Goal: Task Accomplishment & Management: Manage account settings

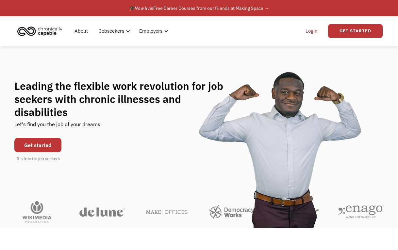
click at [312, 30] on link "Login" at bounding box center [312, 31] width 20 height 21
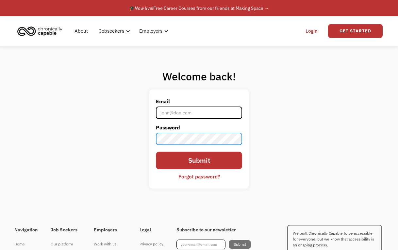
click at [156, 152] on input "Submit" at bounding box center [199, 161] width 87 height 18
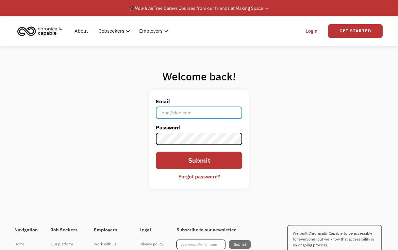
type input "[EMAIL_ADDRESS][DOMAIN_NAME]"
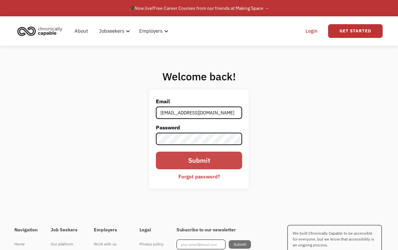
click at [185, 165] on input "Submit" at bounding box center [199, 161] width 87 height 18
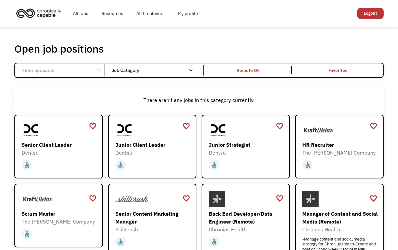
click at [100, 32] on div "Open job positions You have X liked items Search search Filter by category Admi…" at bounding box center [199, 221] width 398 height 388
click at [187, 10] on link "My profile" at bounding box center [187, 13] width 33 height 21
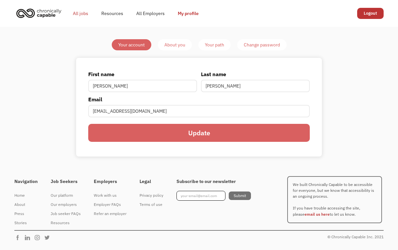
click at [76, 13] on link "All jobs" at bounding box center [80, 13] width 28 height 21
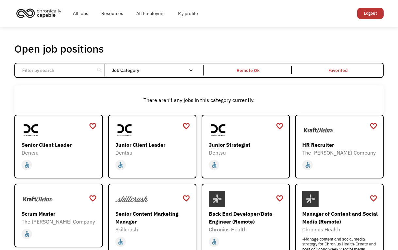
click at [61, 69] on input "Email Form" at bounding box center [54, 70] width 73 height 12
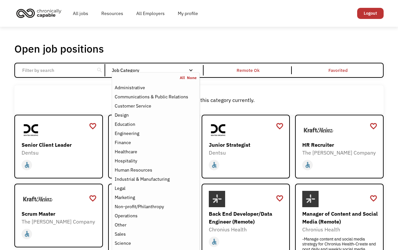
click at [143, 73] on nav "All None Administrative Communications & Public Relations Customer Service Desi…" at bounding box center [156, 170] width 88 height 197
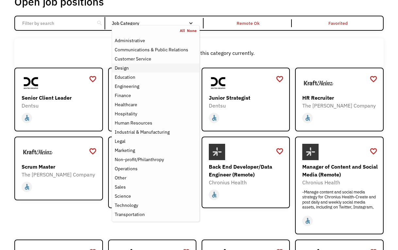
scroll to position [48, 0]
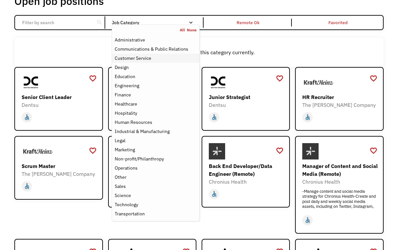
click at [146, 57] on div "Customer Service" at bounding box center [133, 58] width 37 height 8
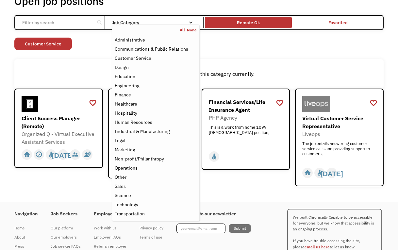
click at [246, 19] on div "Remote Ok" at bounding box center [248, 23] width 23 height 8
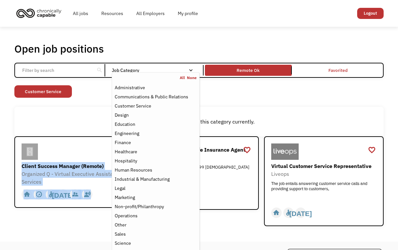
click at [192, 78] on link "None" at bounding box center [192, 77] width 10 height 5
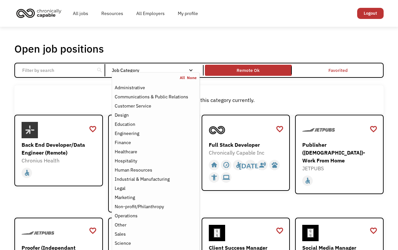
click at [166, 51] on div "Open job positions You have X liked items Search" at bounding box center [198, 48] width 369 height 13
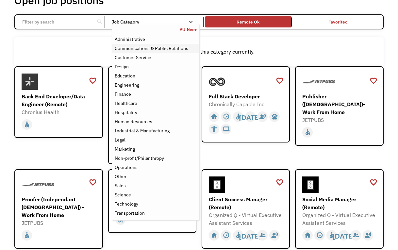
scroll to position [49, 0]
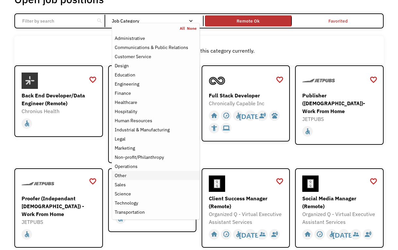
click at [133, 178] on div "Other" at bounding box center [156, 176] width 82 height 8
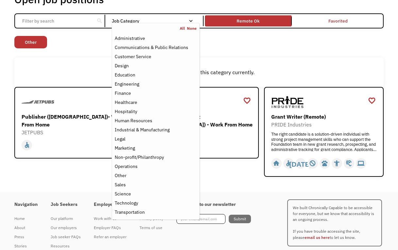
click at [190, 28] on link "None" at bounding box center [192, 28] width 10 height 5
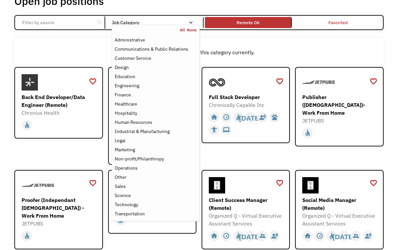
scroll to position [49, 0]
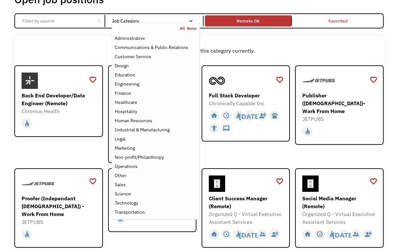
click at [54, 40] on div "There aren't any jobs in this category currently." at bounding box center [198, 50] width 369 height 29
click at [182, 29] on link "All" at bounding box center [183, 28] width 7 height 5
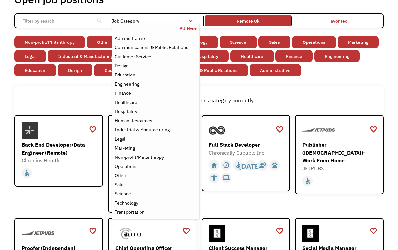
click at [312, 87] on div "There aren't any jobs in this category currently." at bounding box center [198, 100] width 369 height 29
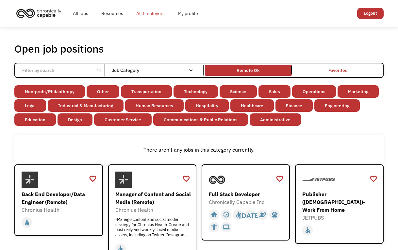
click at [151, 14] on link "All Employers" at bounding box center [151, 13] width 42 height 21
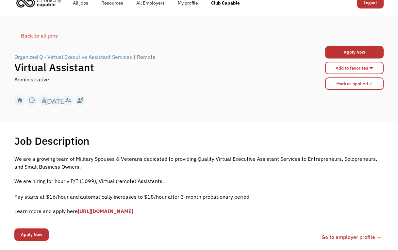
scroll to position [9, 0]
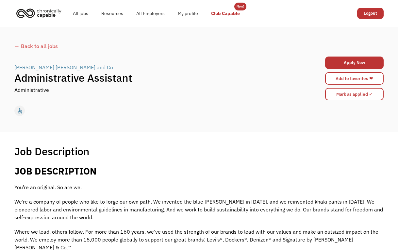
click at [231, 14] on link "Club Capable" at bounding box center [226, 13] width 42 height 21
click at [107, 15] on link "Resources" at bounding box center [112, 13] width 35 height 21
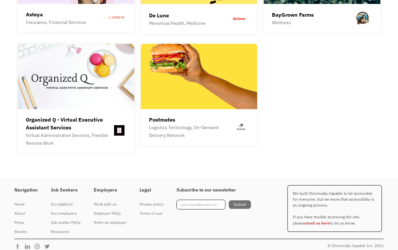
scroll to position [1848, 0]
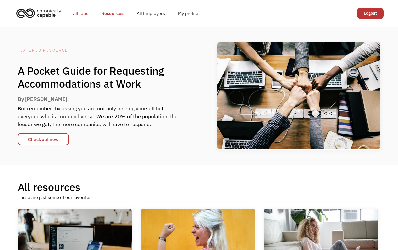
click at [79, 13] on link "All jobs" at bounding box center [80, 13] width 28 height 21
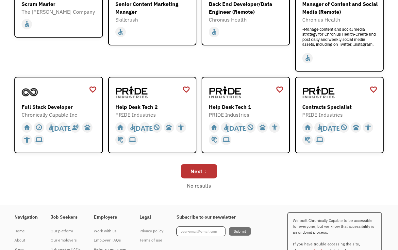
scroll to position [215, 0]
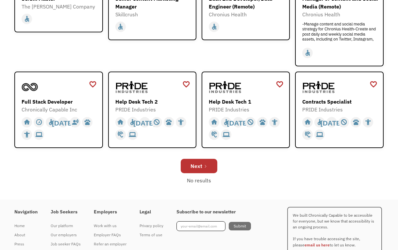
click at [126, 165] on div "Next" at bounding box center [198, 166] width 369 height 21
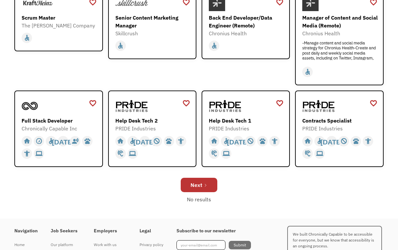
scroll to position [197, 0]
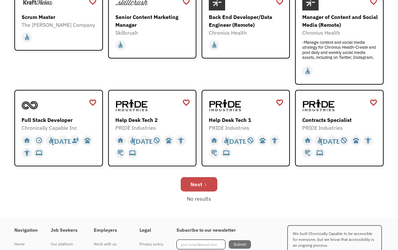
click at [208, 180] on link "Next" at bounding box center [199, 184] width 37 height 14
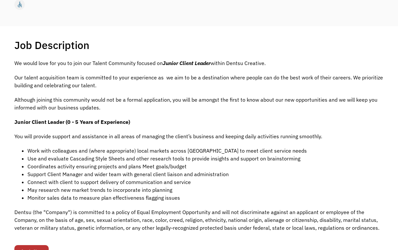
scroll to position [107, 0]
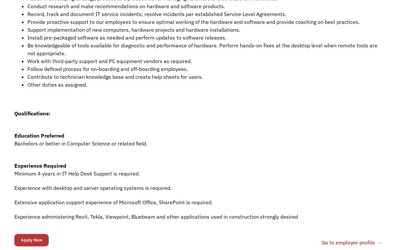
scroll to position [240, 0]
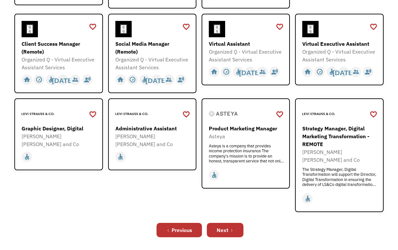
scroll to position [187, 0]
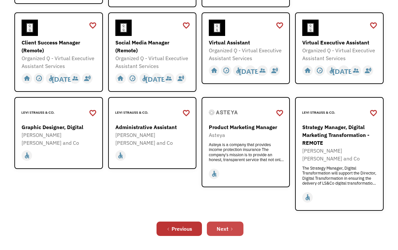
click at [231, 222] on link "Next" at bounding box center [225, 229] width 37 height 14
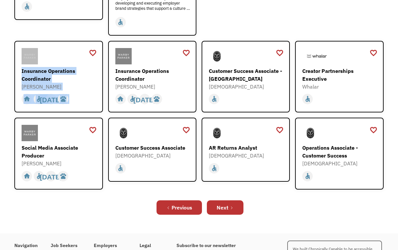
scroll to position [193, 0]
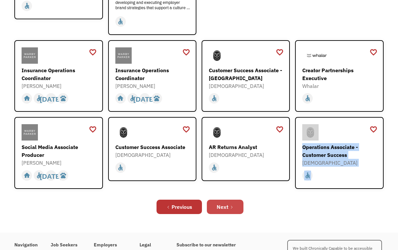
click at [225, 203] on div "Next" at bounding box center [223, 207] width 12 height 8
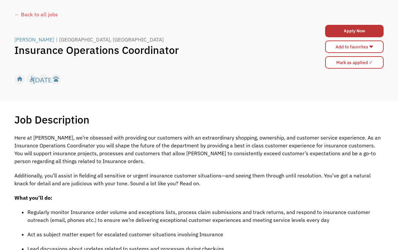
scroll to position [28, 0]
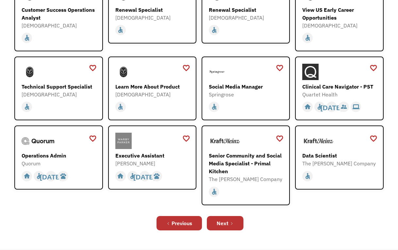
scroll to position [135, 0]
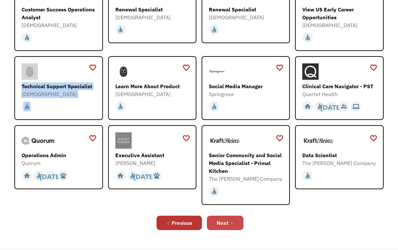
click at [234, 223] on link "Next" at bounding box center [225, 223] width 37 height 14
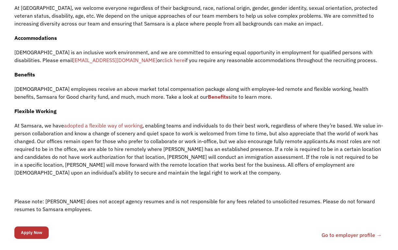
scroll to position [845, 0]
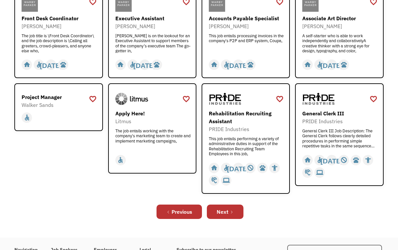
scroll to position [207, 0]
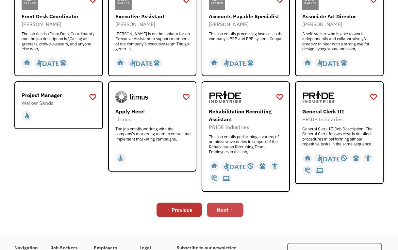
click at [238, 213] on link "Next" at bounding box center [225, 210] width 37 height 14
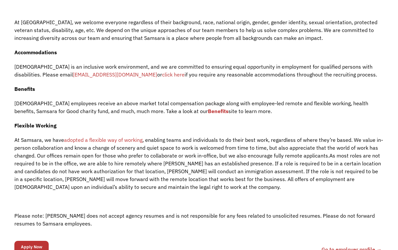
scroll to position [730, 0]
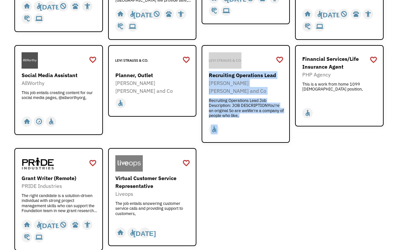
scroll to position [190, 0]
